Goal: Task Accomplishment & Management: Manage account settings

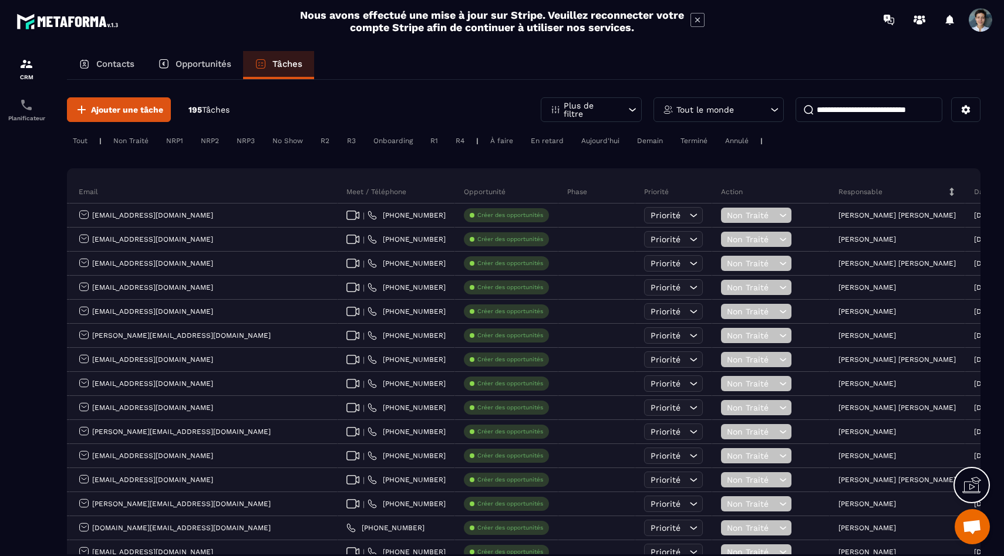
scroll to position [0, 337]
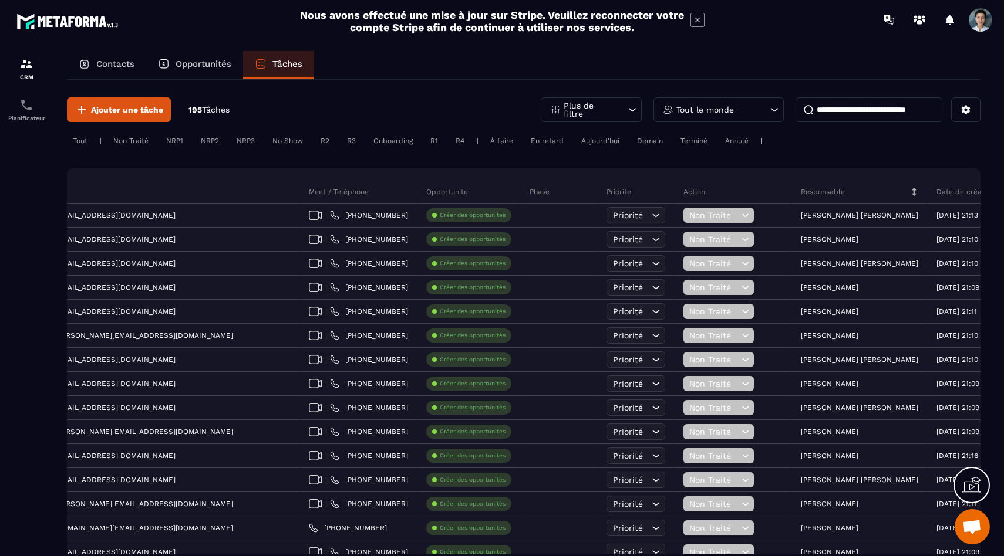
click at [702, 103] on div "Tout le monde" at bounding box center [718, 109] width 130 height 25
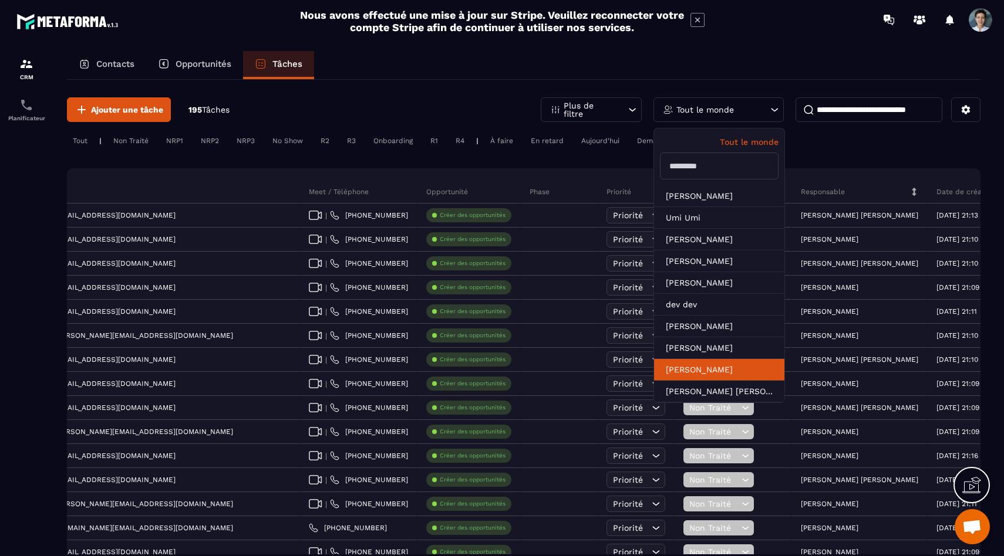
click at [688, 375] on li "[PERSON_NAME]" at bounding box center [719, 370] width 130 height 22
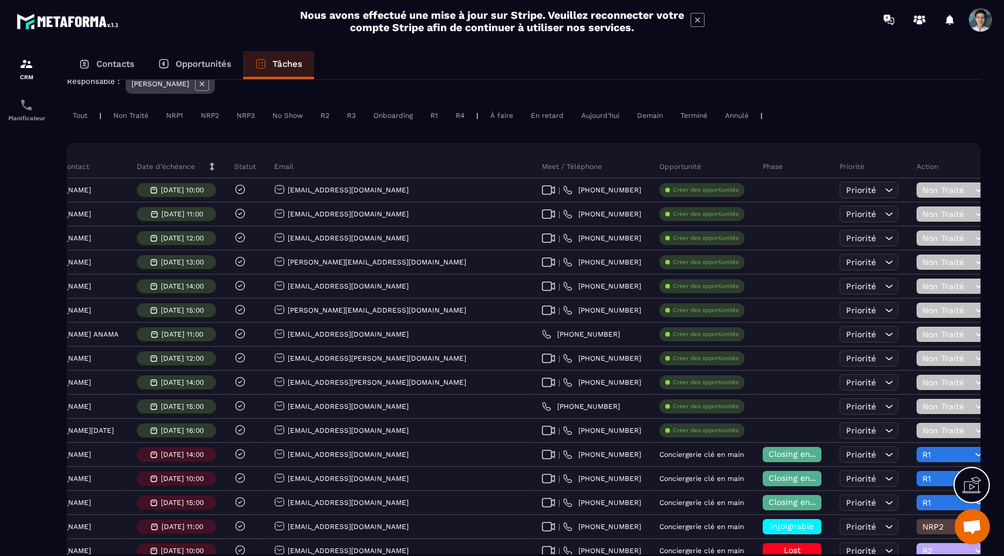
scroll to position [0, 0]
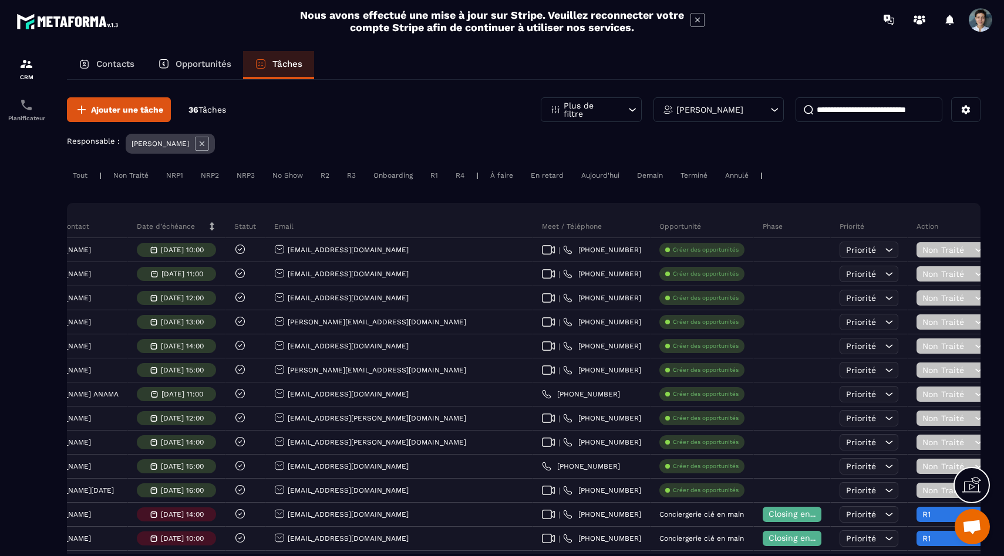
click at [209, 141] on icon at bounding box center [202, 144] width 14 height 14
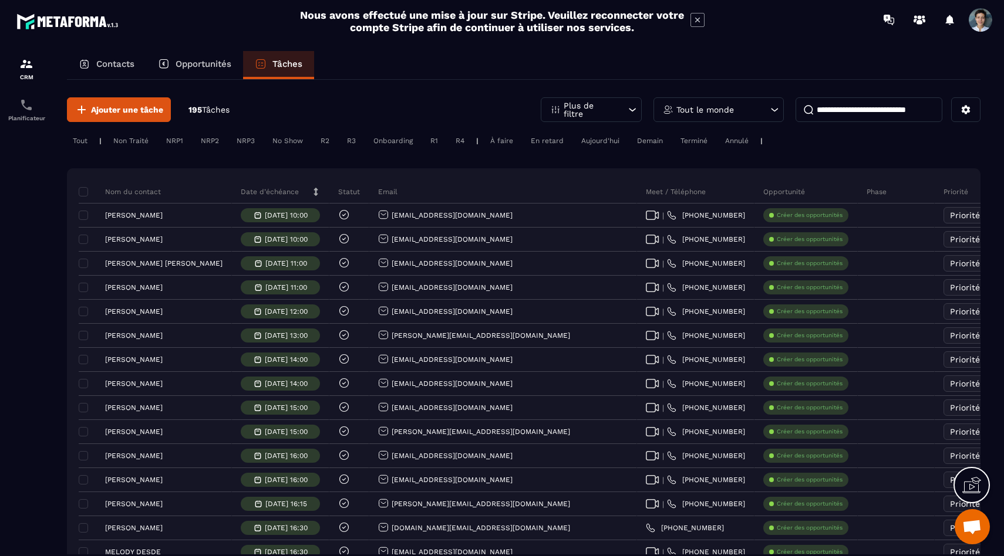
click at [697, 109] on p "Tout le monde" at bounding box center [705, 110] width 58 height 8
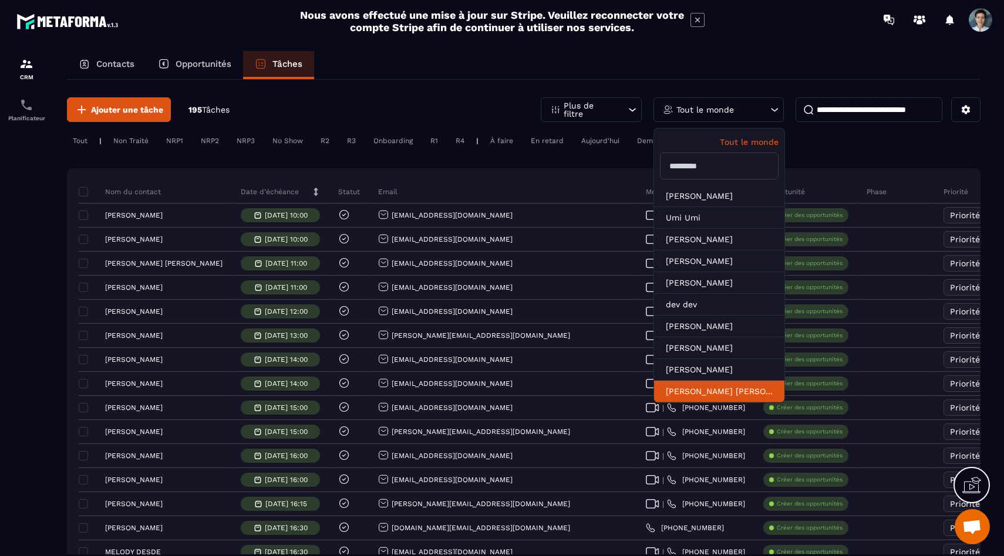
click at [690, 396] on li "[PERSON_NAME] [PERSON_NAME]" at bounding box center [719, 392] width 130 height 22
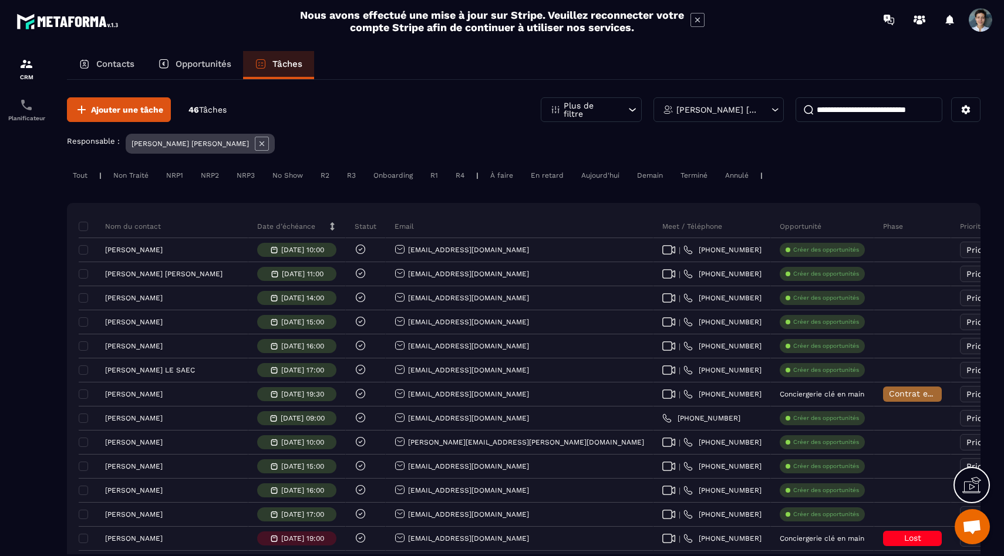
click at [75, 174] on div "Tout" at bounding box center [80, 175] width 26 height 14
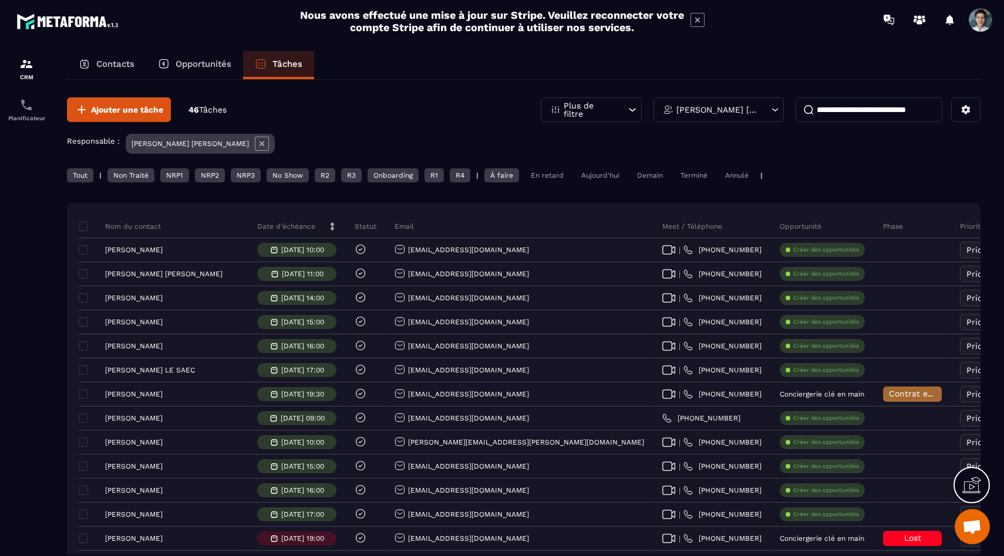
click at [218, 104] on p "46 Tâches" at bounding box center [207, 109] width 38 height 11
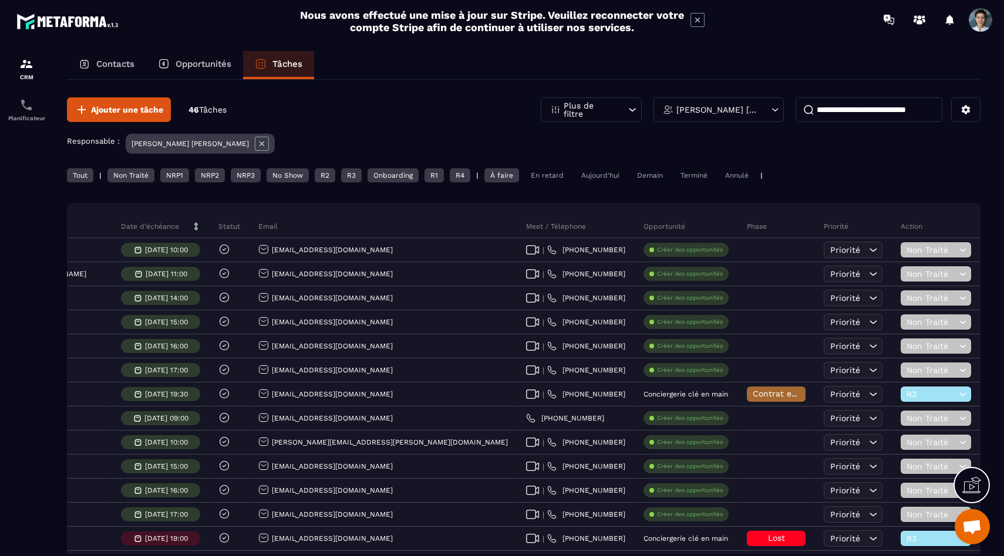
click at [281, 68] on p "Tâches" at bounding box center [287, 64] width 30 height 11
